Goal: Book appointment/travel/reservation

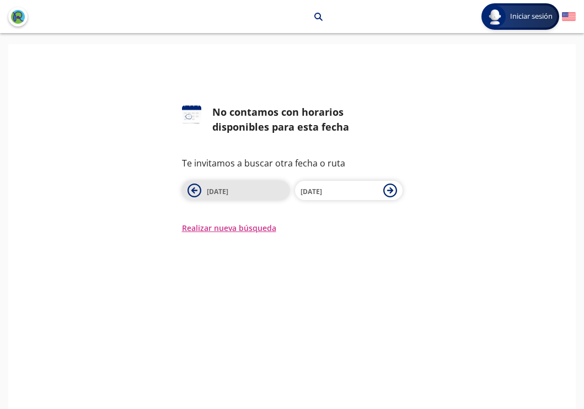
click at [264, 189] on span "[DATE]" at bounding box center [245, 190] width 77 height 13
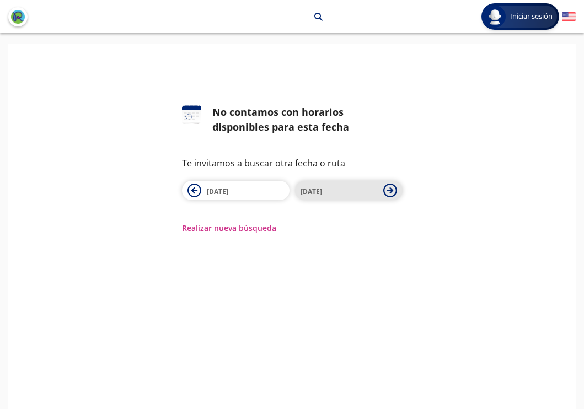
click at [399, 188] on button "[DATE]" at bounding box center [349, 190] width 108 height 19
click at [394, 189] on icon at bounding box center [390, 191] width 14 height 14
